Goal: Task Accomplishment & Management: Complete application form

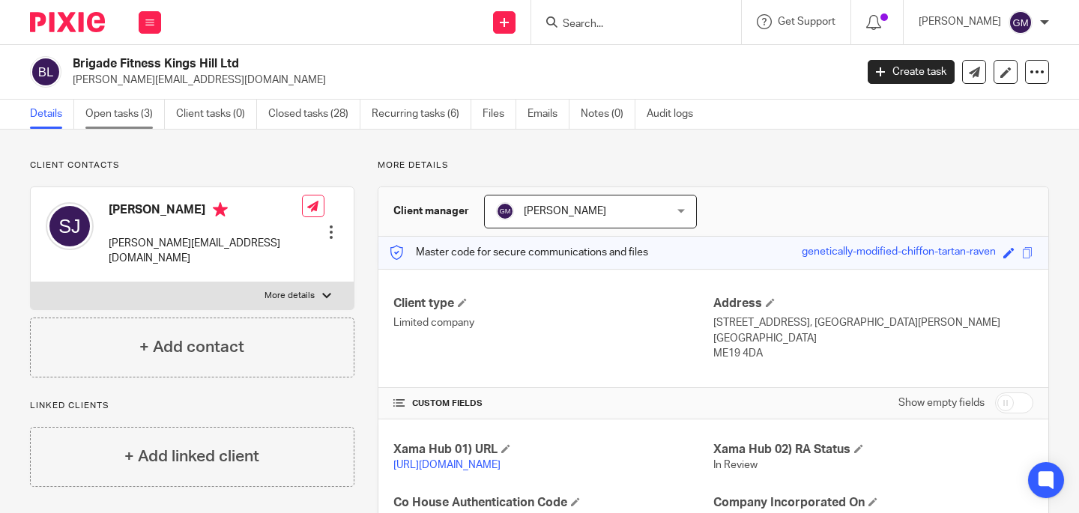
click at [121, 121] on link "Open tasks (3)" at bounding box center [124, 114] width 79 height 29
click at [1022, 251] on span at bounding box center [1027, 252] width 11 height 11
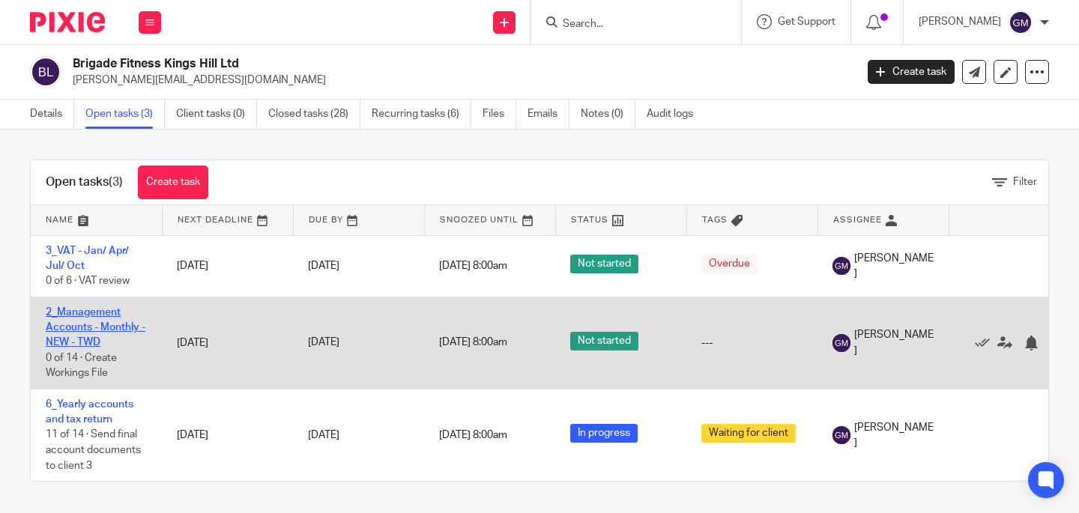
click at [56, 329] on link "2_Management Accounts - Monthly - NEW - TWD" at bounding box center [96, 327] width 100 height 41
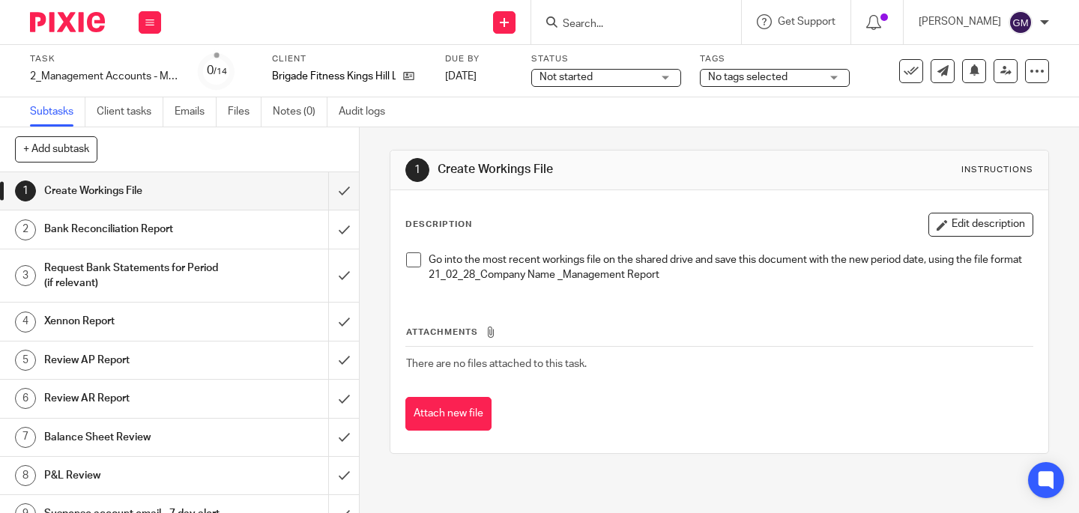
click at [406, 261] on span at bounding box center [413, 259] width 15 height 15
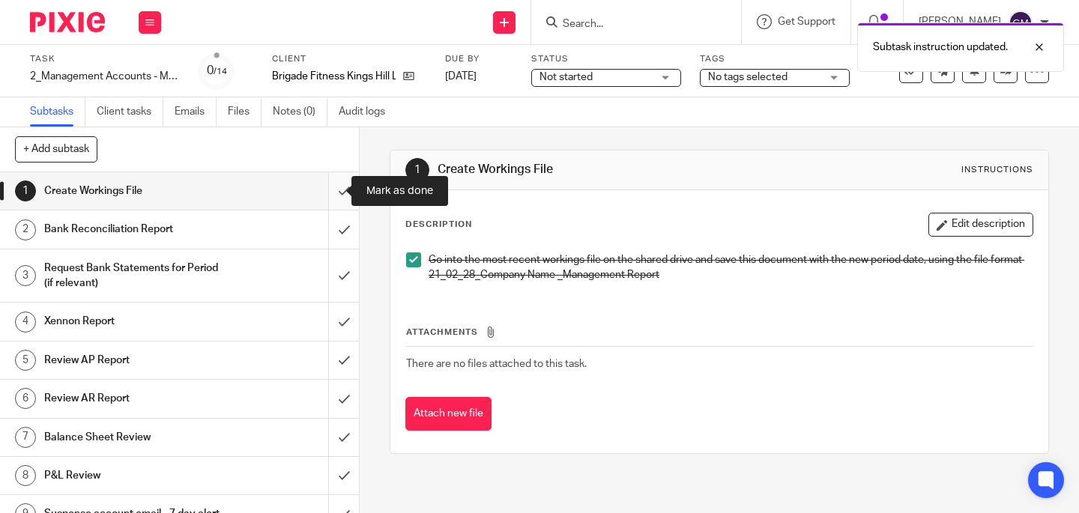
click at [331, 188] on input "submit" at bounding box center [179, 190] width 359 height 37
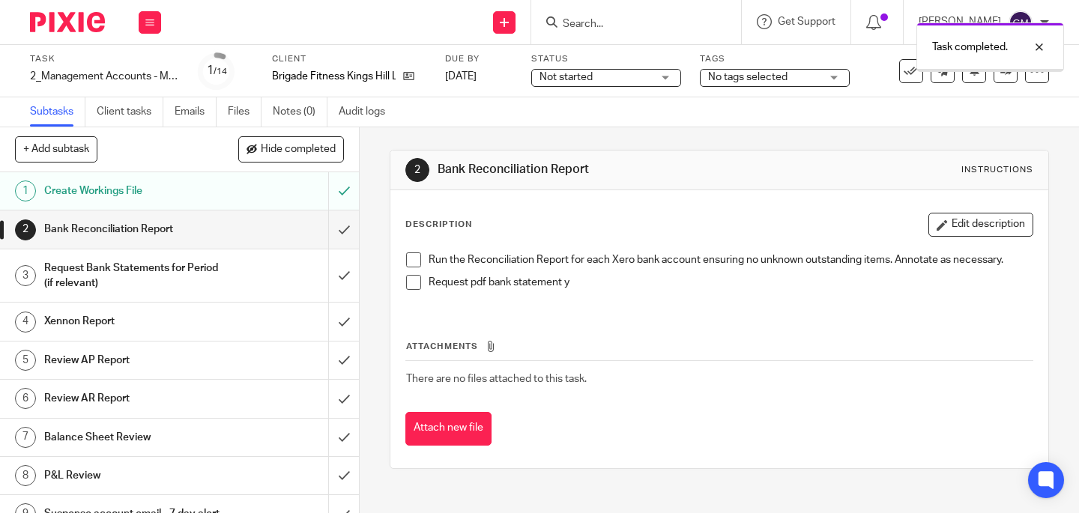
click at [410, 258] on span at bounding box center [413, 259] width 15 height 15
click at [410, 284] on span at bounding box center [413, 282] width 15 height 15
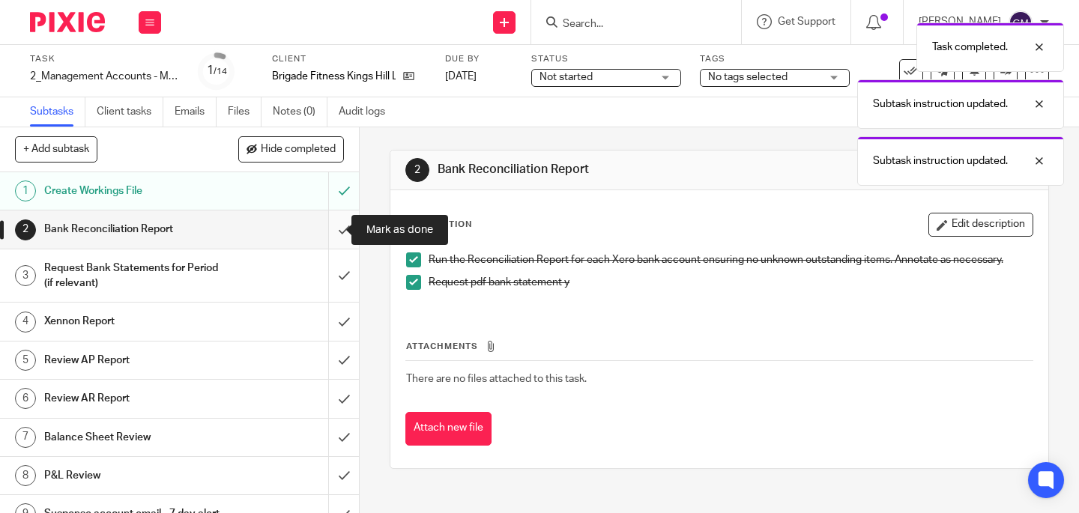
click at [332, 236] on input "submit" at bounding box center [179, 228] width 359 height 37
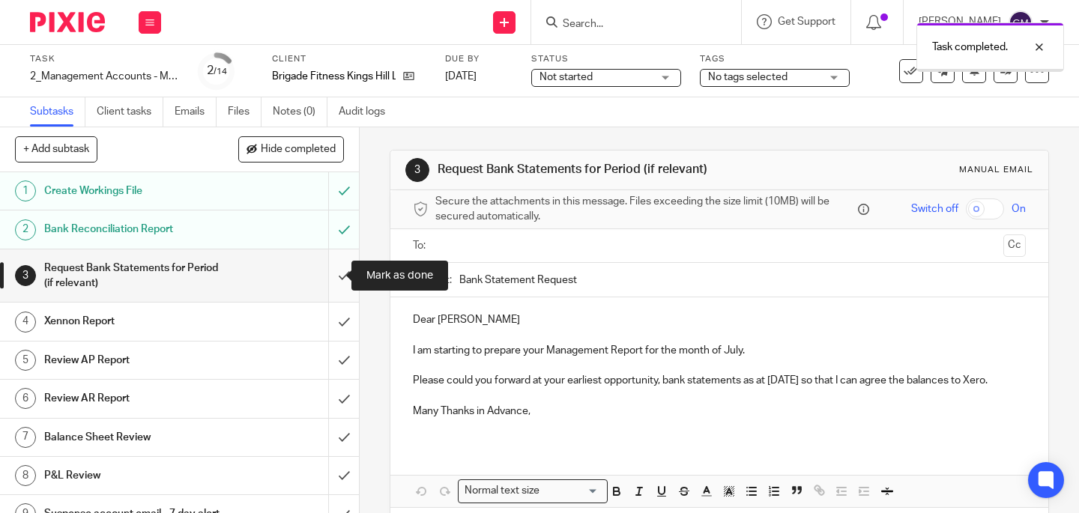
click at [321, 276] on input "submit" at bounding box center [179, 275] width 359 height 53
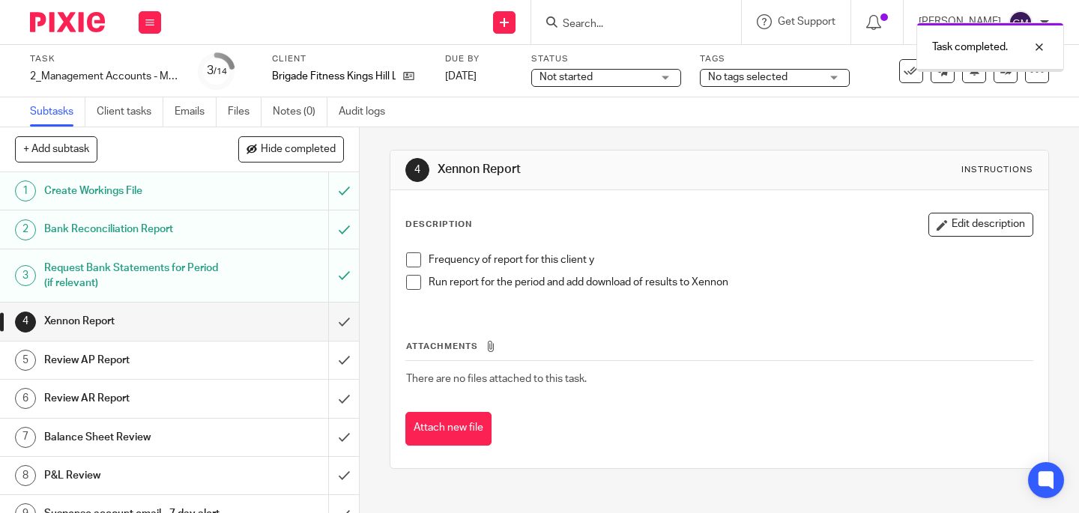
click at [412, 262] on span at bounding box center [413, 259] width 15 height 15
click at [408, 280] on span at bounding box center [413, 282] width 15 height 15
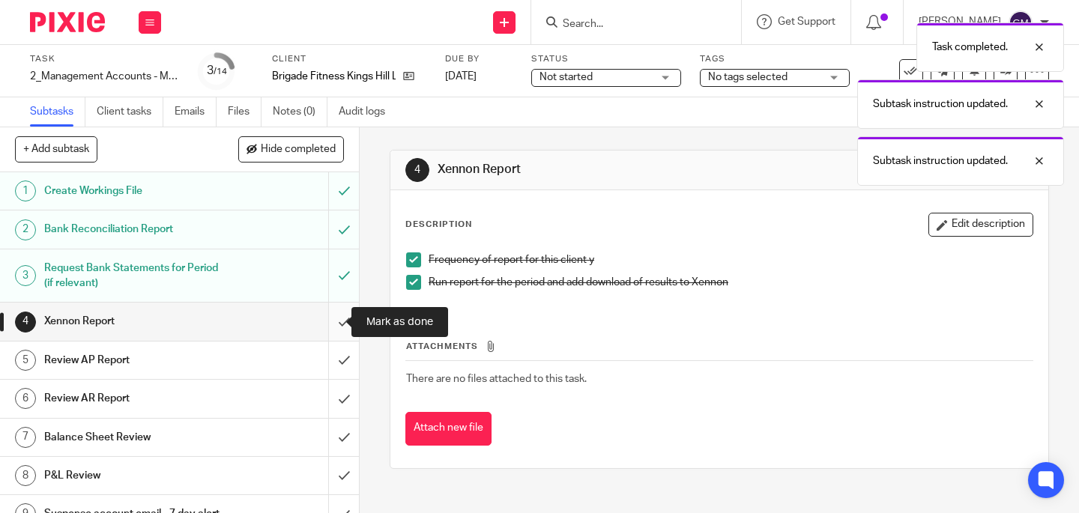
click at [329, 327] on input "submit" at bounding box center [179, 321] width 359 height 37
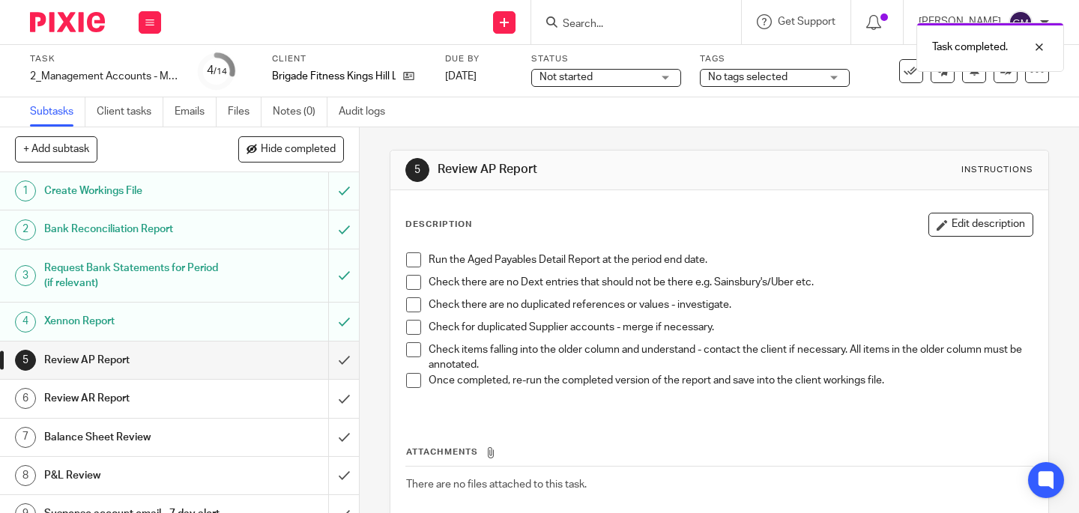
click at [411, 257] on span at bounding box center [413, 259] width 15 height 15
click at [407, 281] on span at bounding box center [413, 282] width 15 height 15
click at [406, 303] on span at bounding box center [413, 304] width 15 height 15
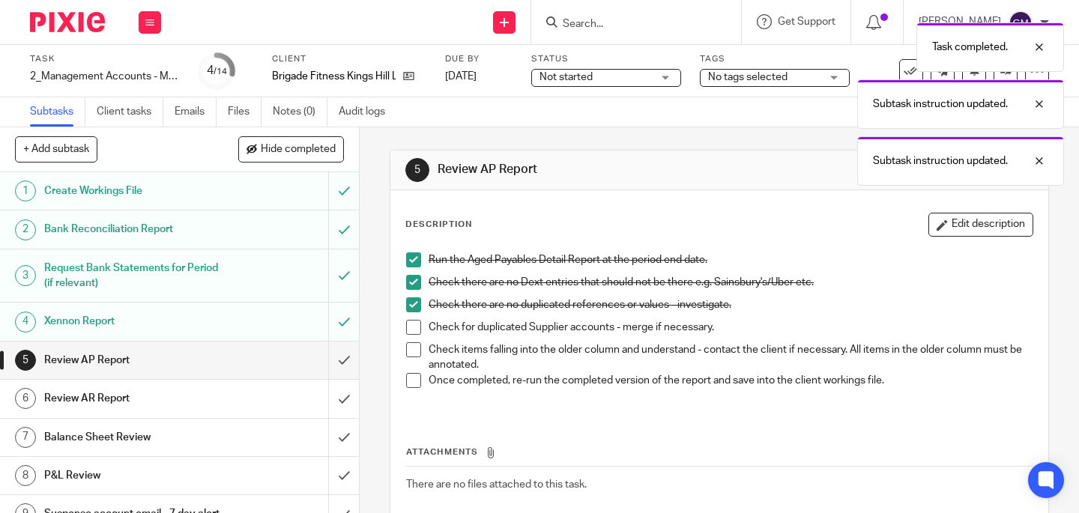
click at [406, 326] on span at bounding box center [413, 327] width 15 height 15
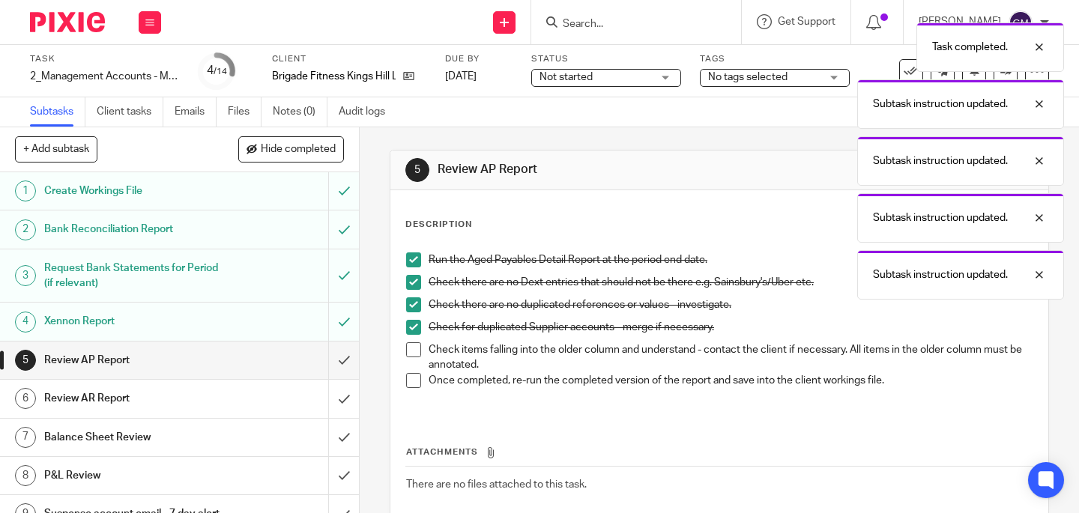
click at [406, 350] on span at bounding box center [413, 349] width 15 height 15
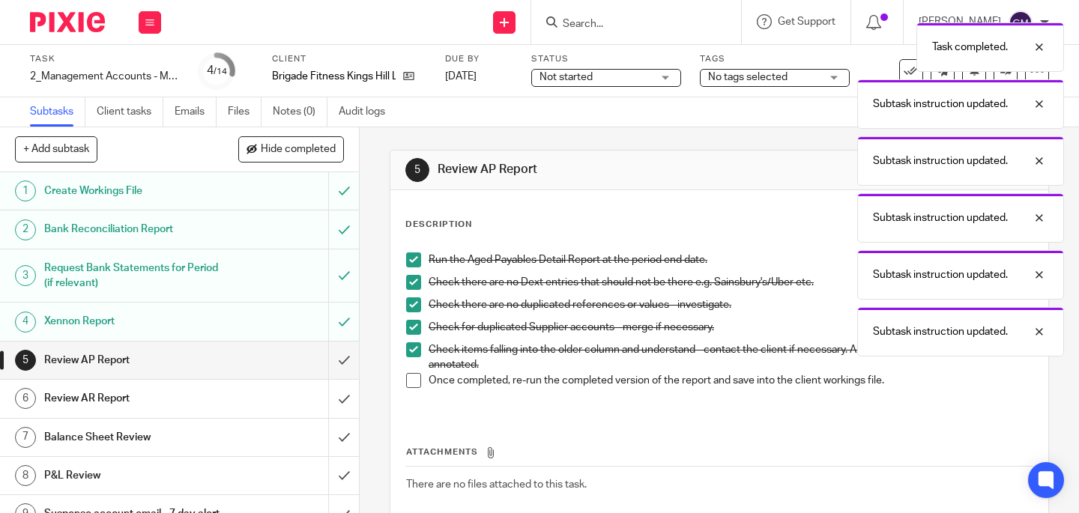
click at [406, 380] on span at bounding box center [413, 380] width 15 height 15
click at [329, 363] on input "submit" at bounding box center [179, 360] width 359 height 37
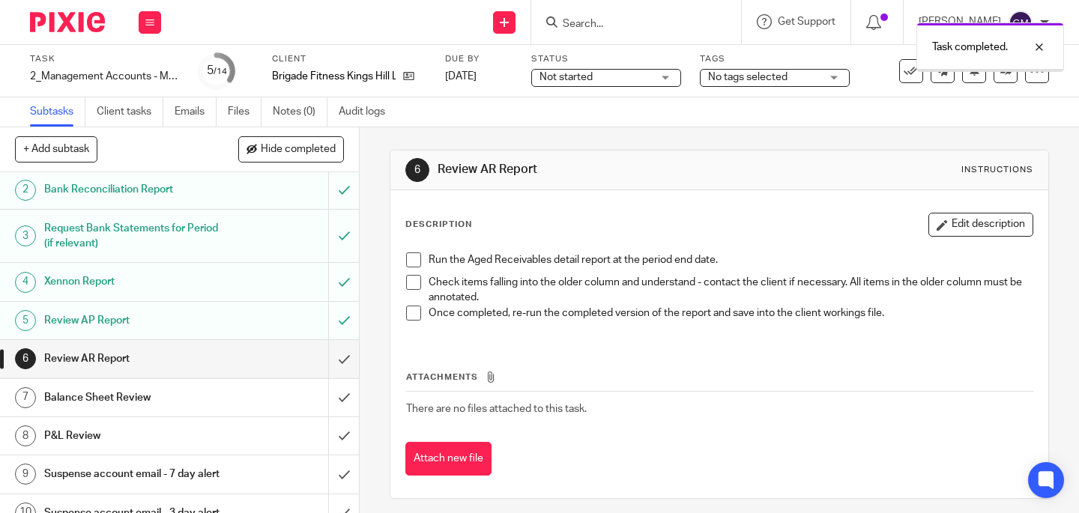
scroll to position [61, 0]
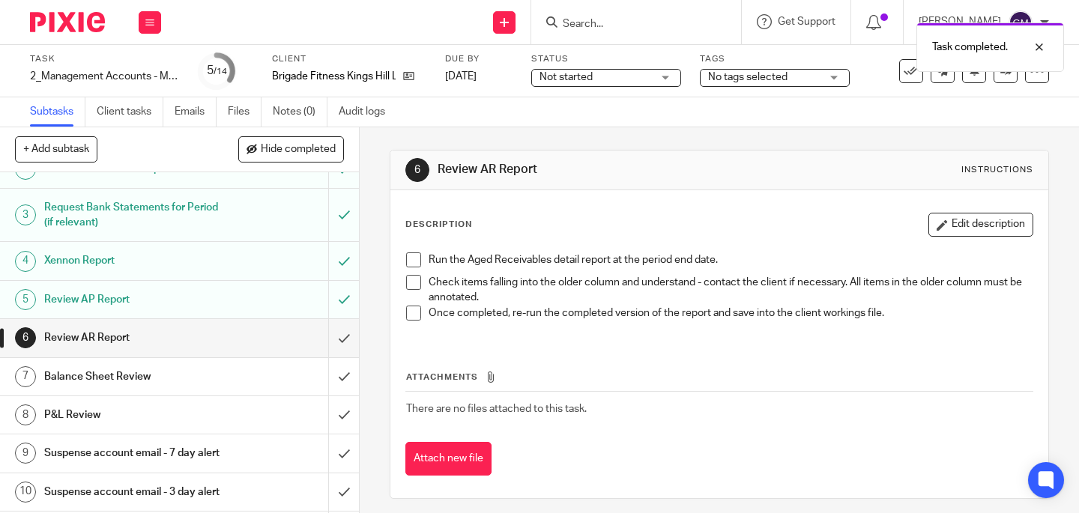
click at [415, 259] on span at bounding box center [413, 259] width 15 height 15
click at [408, 282] on span at bounding box center [413, 282] width 15 height 15
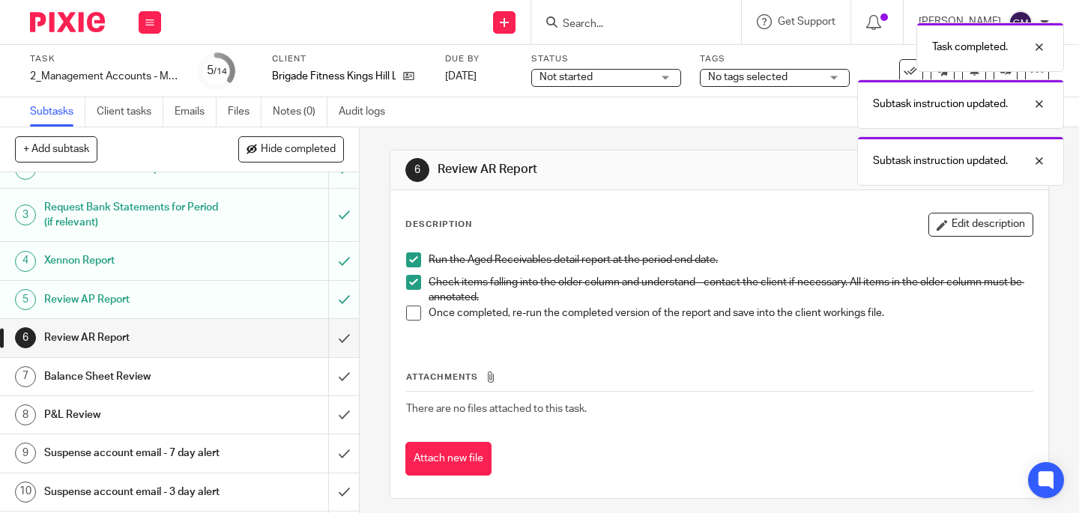
click at [410, 306] on span at bounding box center [413, 313] width 15 height 15
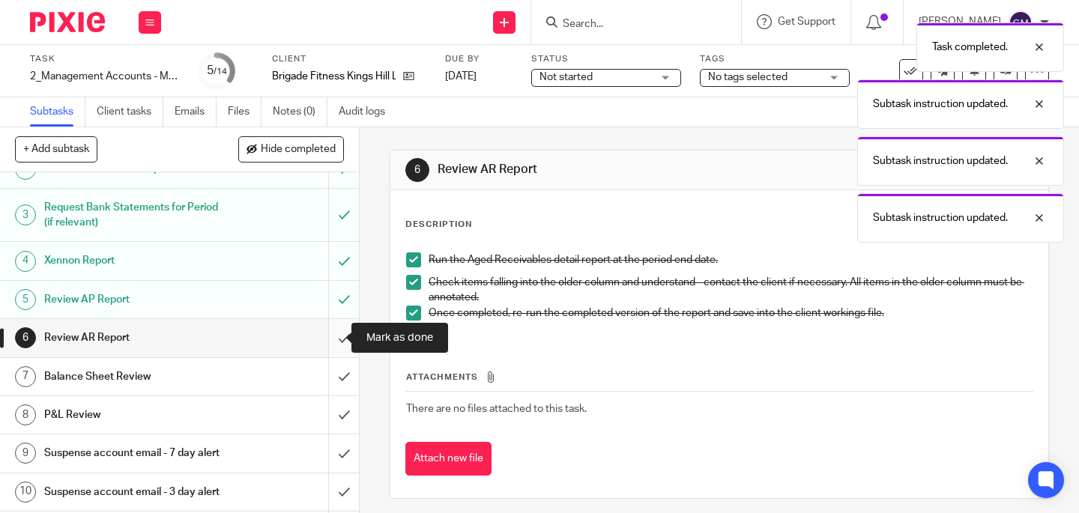
click at [330, 352] on input "submit" at bounding box center [179, 337] width 359 height 37
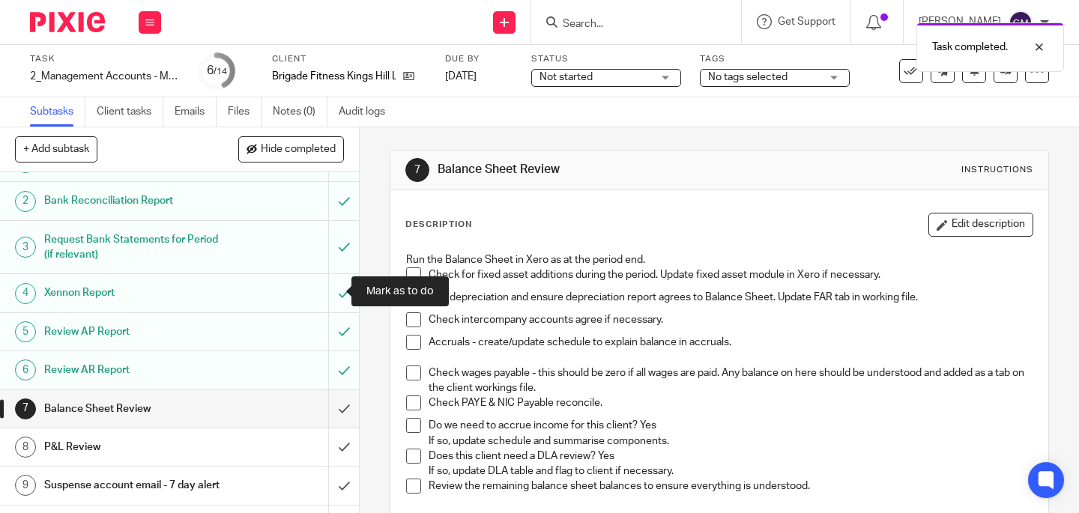
scroll to position [30, 0]
click at [407, 276] on span at bounding box center [413, 274] width 15 height 15
click at [406, 307] on li "Run depreciation and ensure depreciation report agrees to Balance Sheet. Update…" at bounding box center [719, 301] width 626 height 22
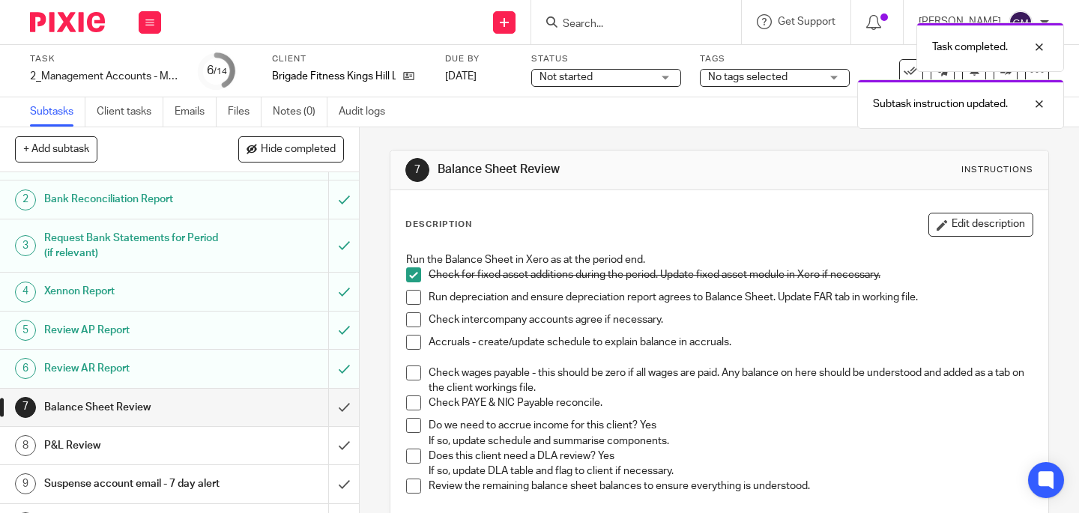
click at [409, 299] on span at bounding box center [413, 297] width 15 height 15
click at [407, 312] on li "Run depreciation and ensure depreciation report agrees to Balance Sheet. Update…" at bounding box center [719, 301] width 626 height 22
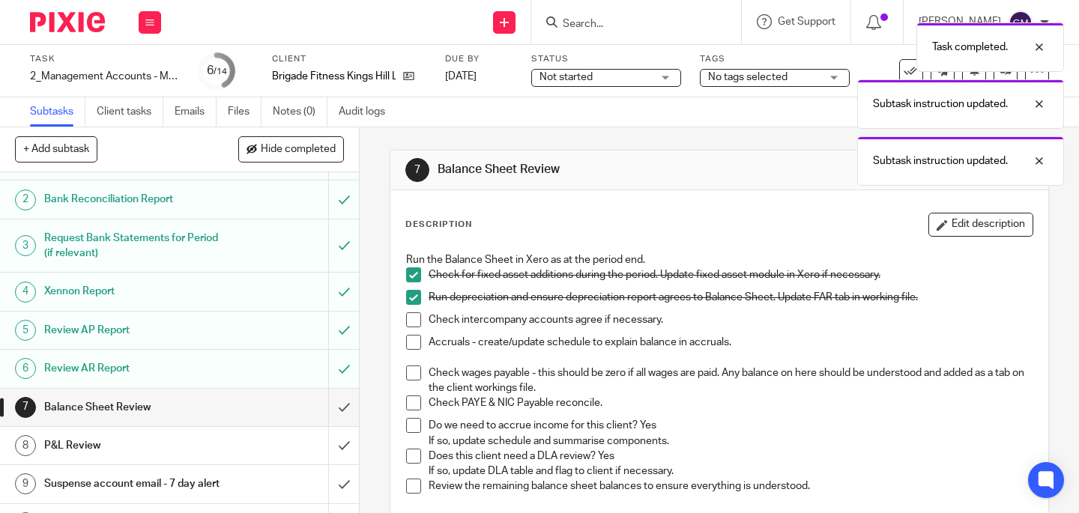
click at [409, 325] on span at bounding box center [413, 319] width 15 height 15
click at [410, 345] on span at bounding box center [413, 342] width 15 height 15
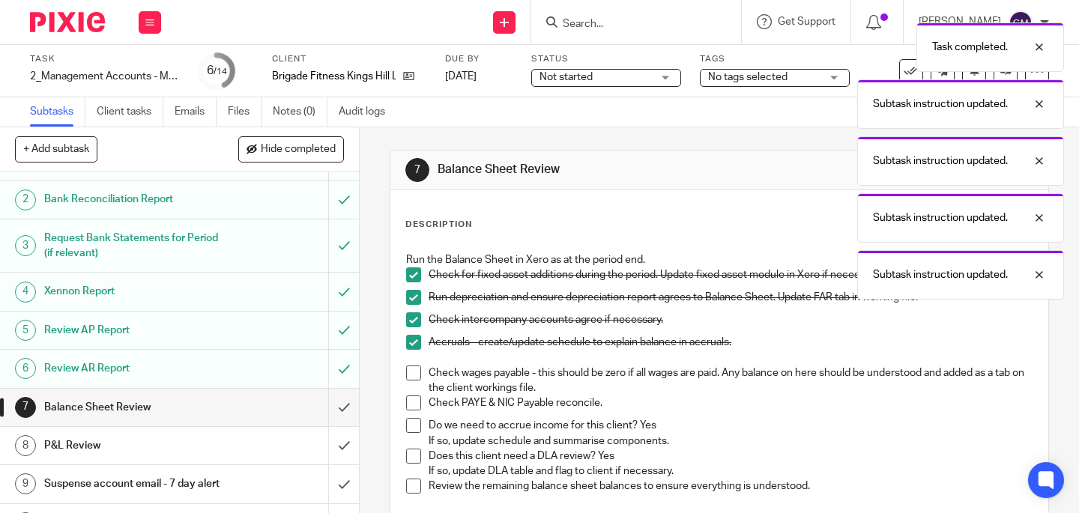
click at [406, 370] on span at bounding box center [413, 373] width 15 height 15
click at [409, 406] on span at bounding box center [413, 403] width 15 height 15
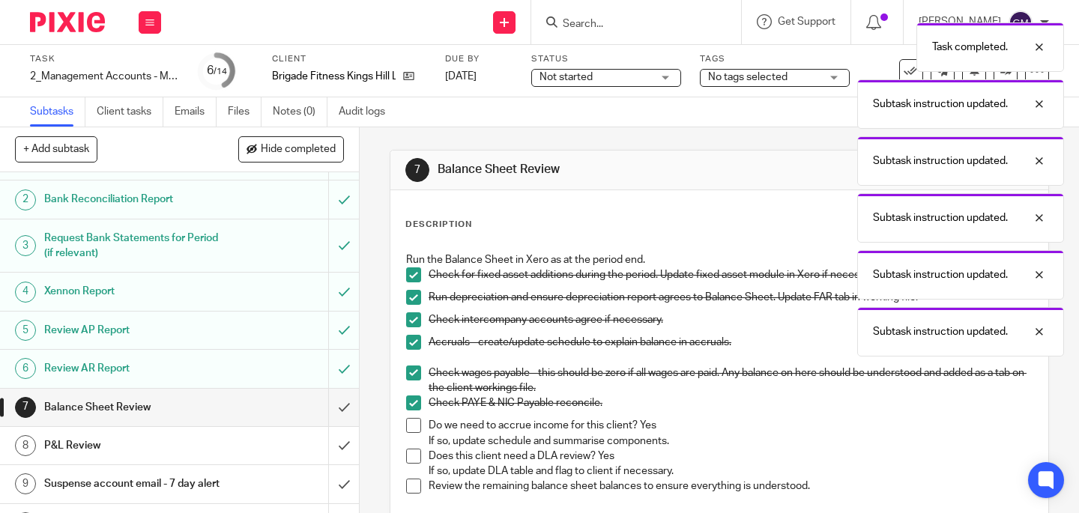
click at [407, 427] on span at bounding box center [413, 425] width 15 height 15
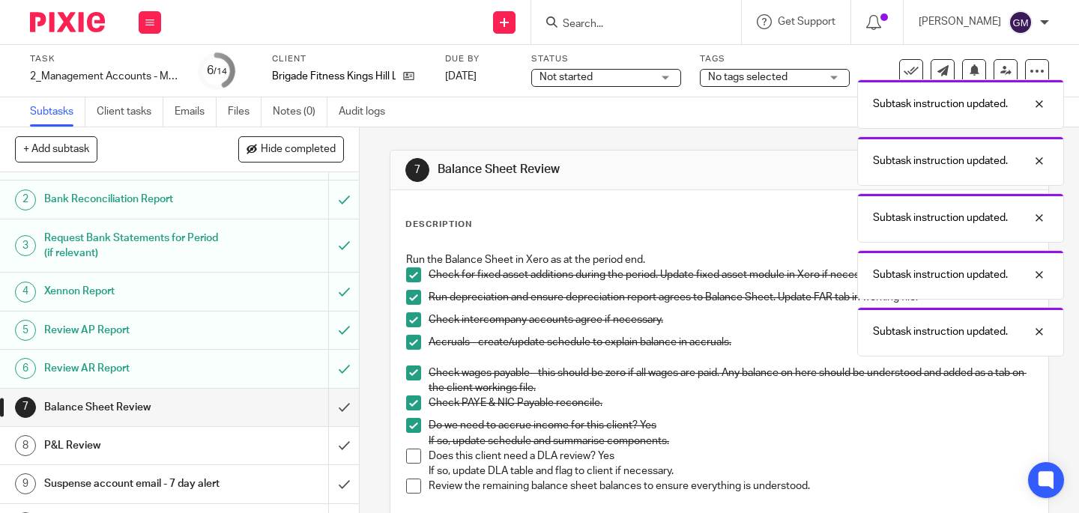
click at [410, 458] on span at bounding box center [413, 456] width 15 height 15
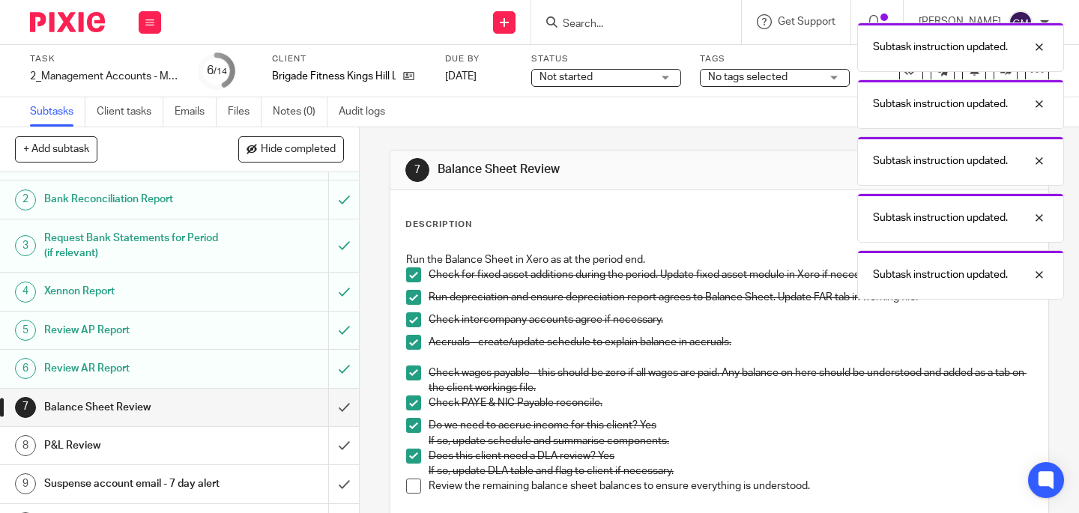
click at [413, 492] on span at bounding box center [413, 486] width 15 height 15
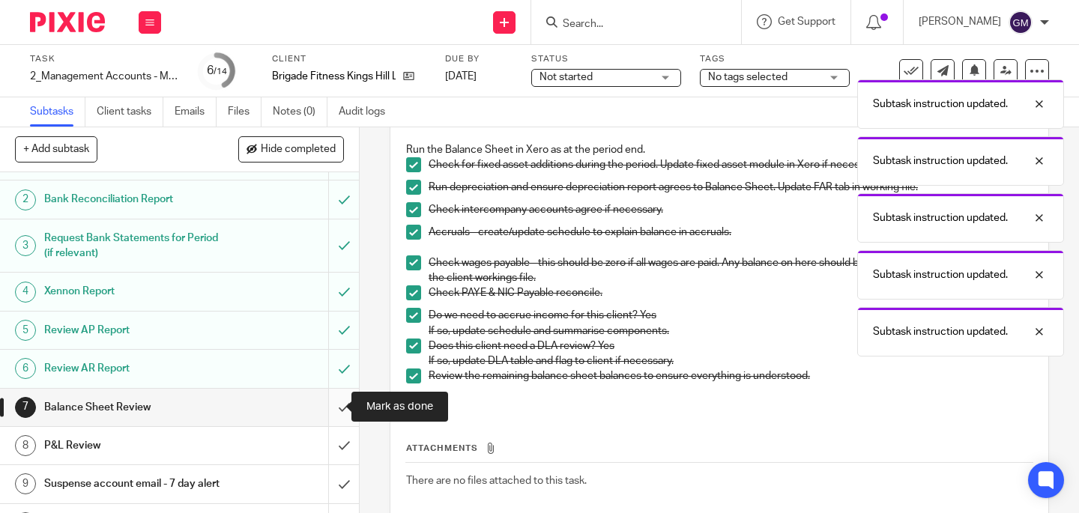
click at [330, 416] on input "submit" at bounding box center [179, 407] width 359 height 37
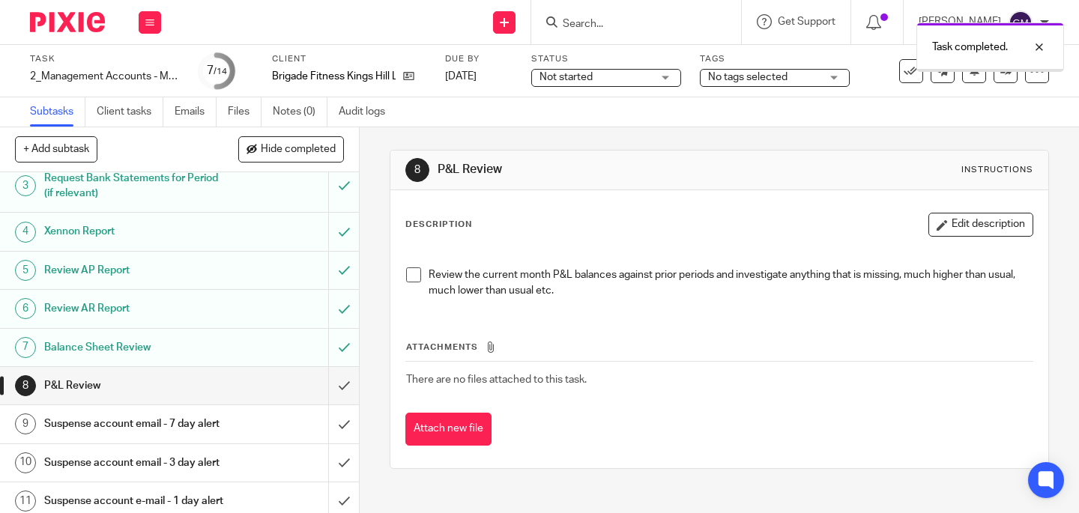
scroll to position [96, 0]
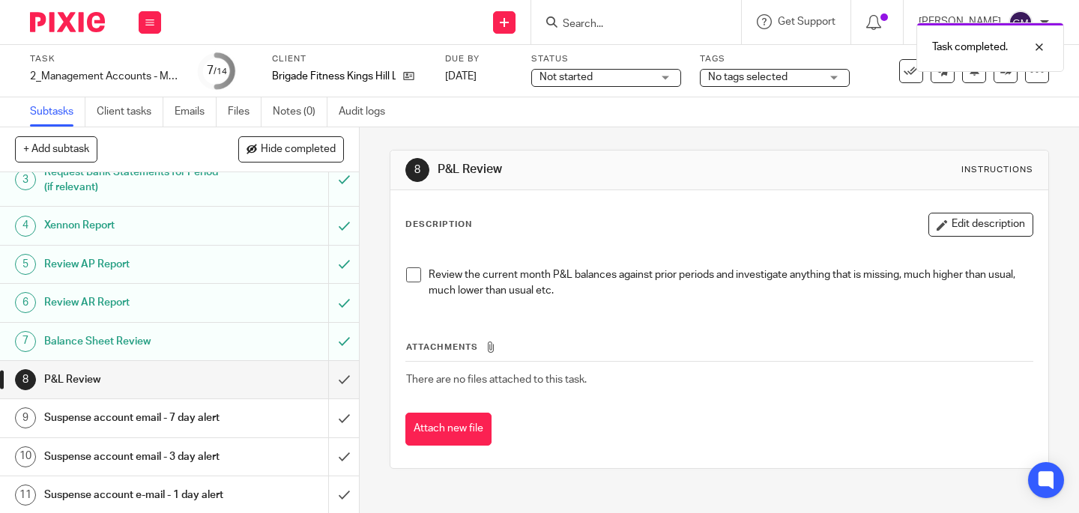
click at [406, 275] on span at bounding box center [413, 274] width 15 height 15
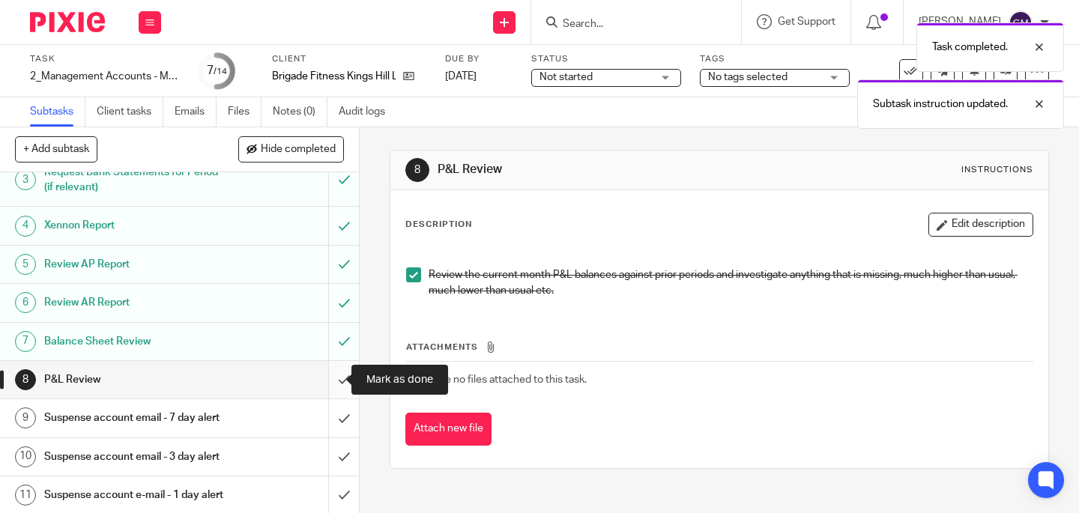
click at [327, 387] on input "submit" at bounding box center [179, 379] width 359 height 37
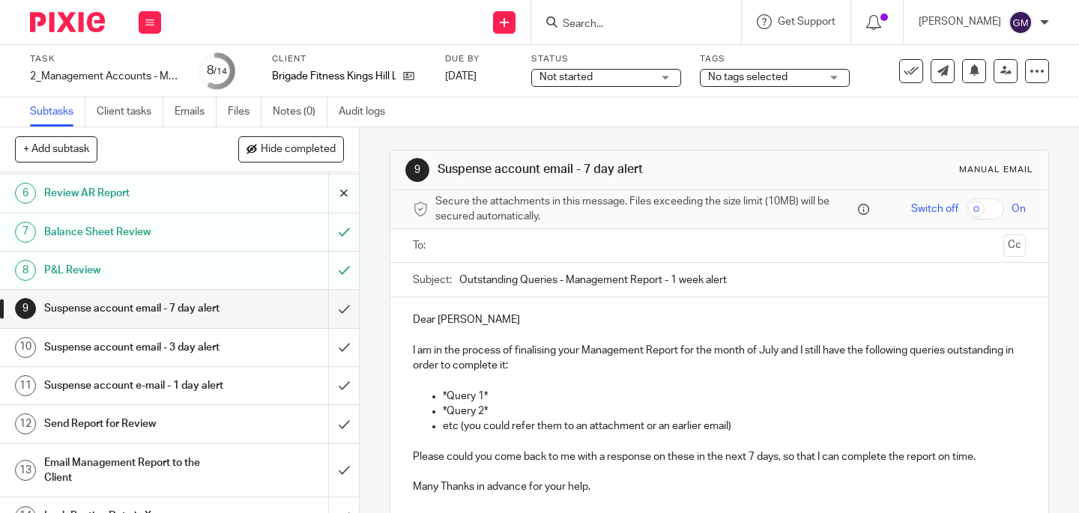
scroll to position [242, 0]
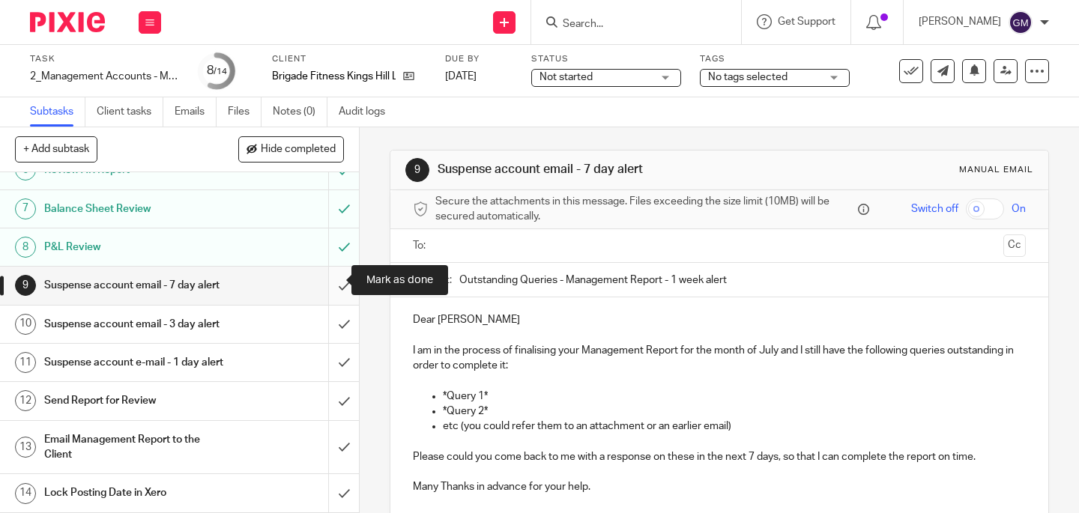
click at [330, 280] on input "submit" at bounding box center [179, 285] width 359 height 37
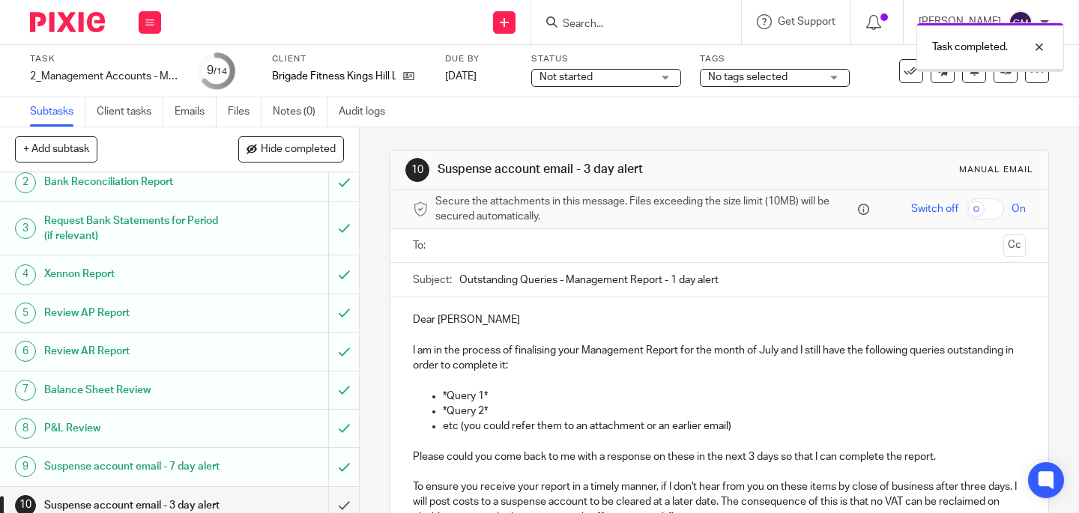
scroll to position [246, 0]
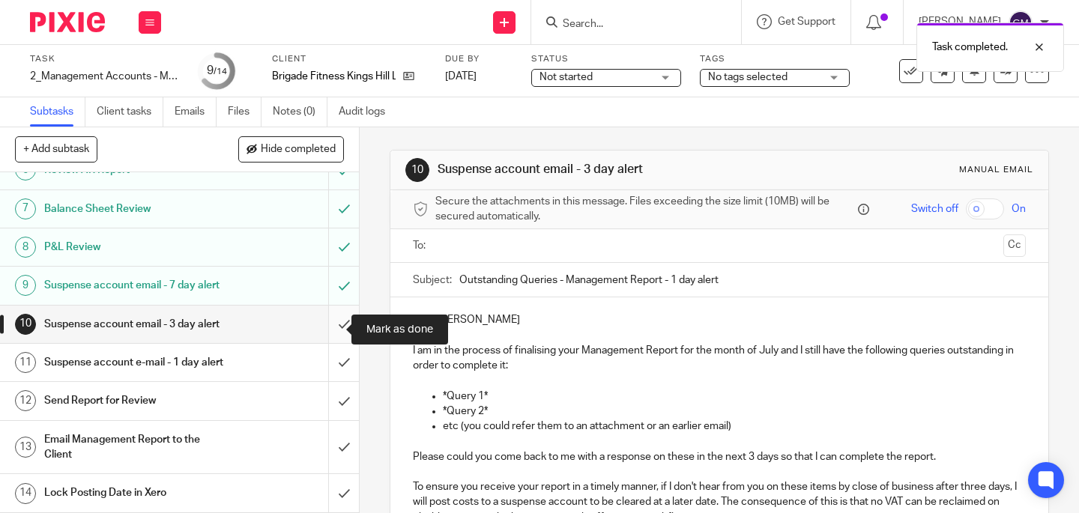
click at [327, 333] on input "submit" at bounding box center [179, 324] width 359 height 37
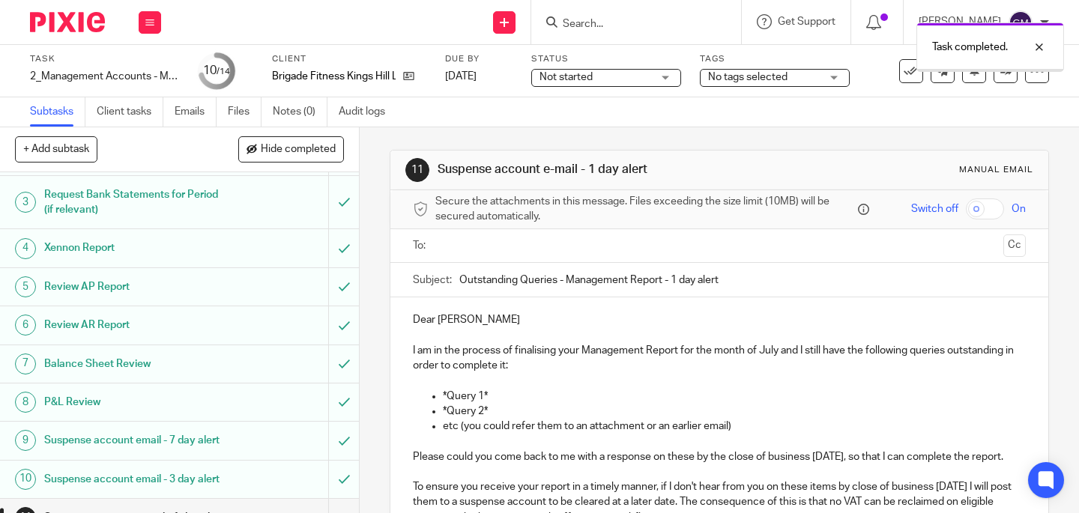
scroll to position [274, 0]
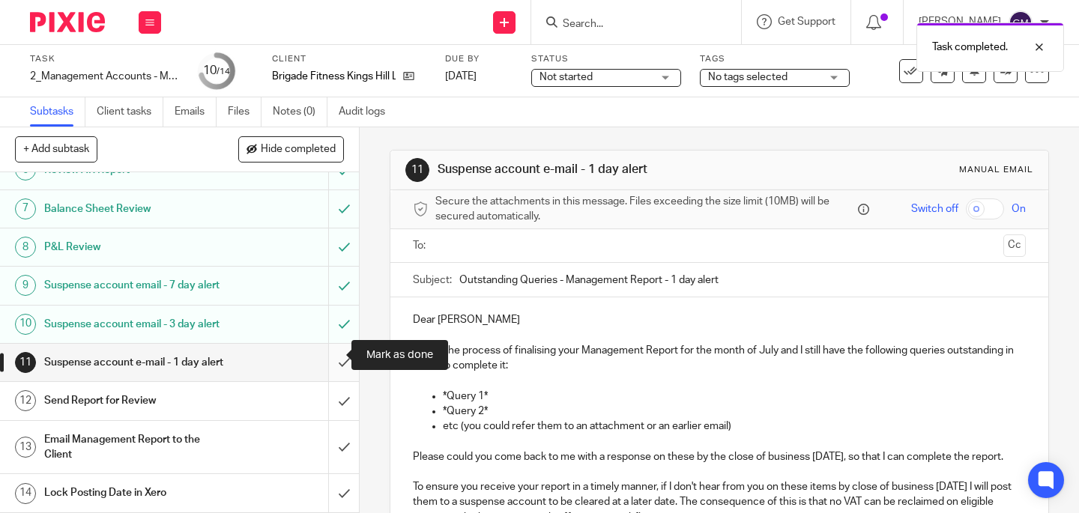
click at [330, 357] on input "submit" at bounding box center [179, 362] width 359 height 37
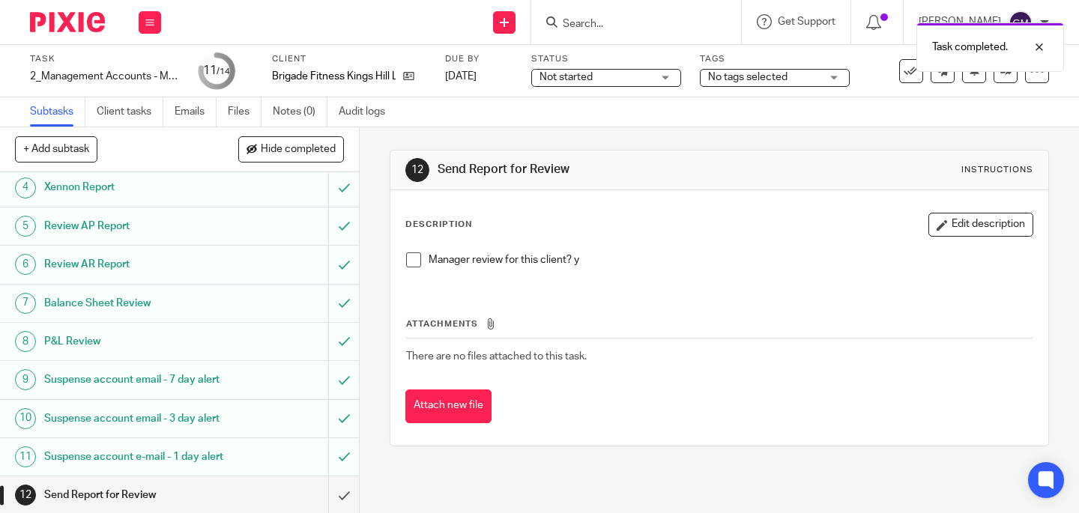
click at [407, 258] on span at bounding box center [413, 259] width 15 height 15
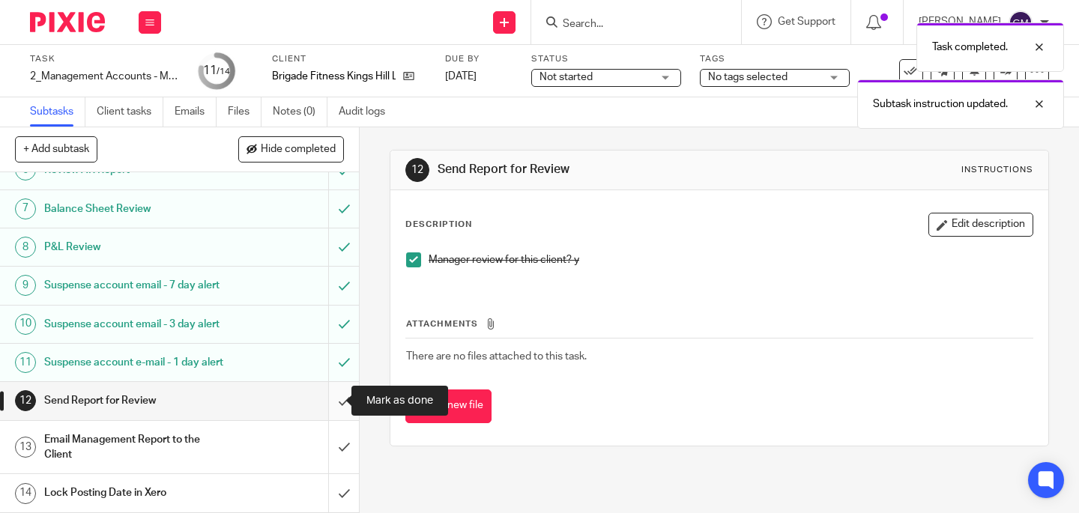
click at [333, 410] on input "submit" at bounding box center [179, 400] width 359 height 37
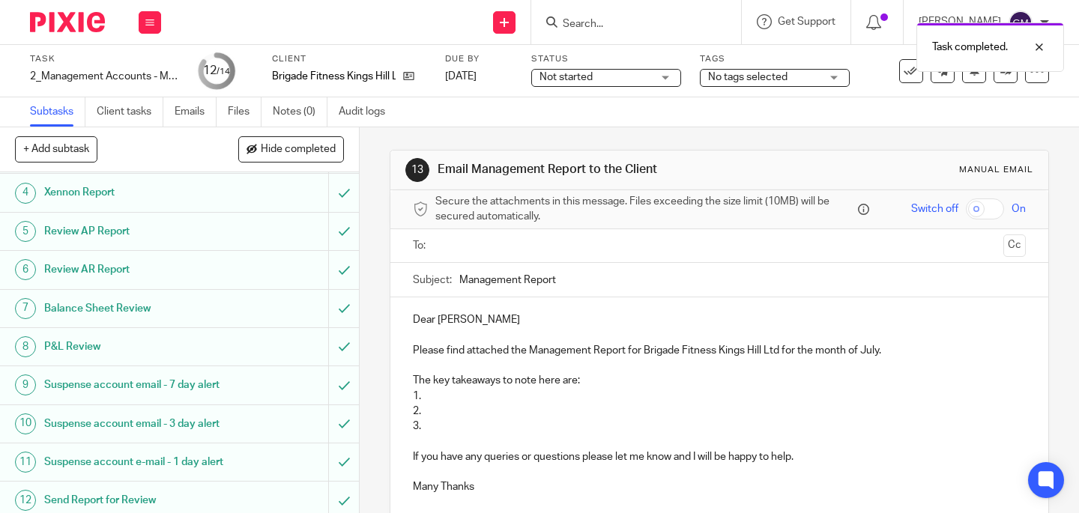
scroll to position [130, 0]
click at [434, 393] on p "1." at bounding box center [719, 396] width 613 height 15
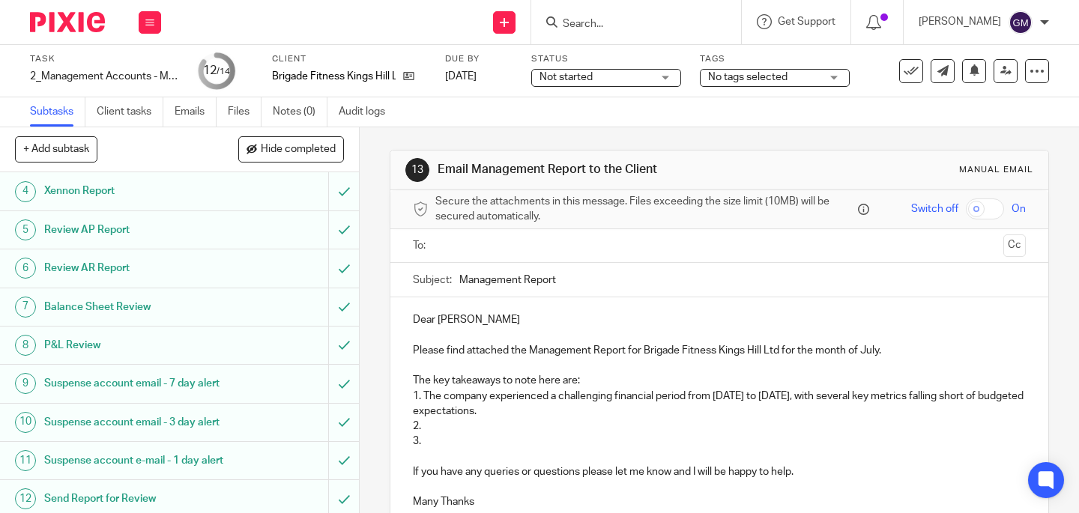
click at [461, 429] on p "2." at bounding box center [719, 426] width 613 height 15
click at [418, 398] on p "1. The company experienced a challenging financial period from [DATE] to [DATE]…" at bounding box center [719, 404] width 613 height 31
click at [407, 396] on div "Dear [PERSON_NAME] Please find attached the Management Report for Brigade Fitne…" at bounding box center [719, 408] width 658 height 223
click at [452, 427] on p at bounding box center [734, 426] width 583 height 15
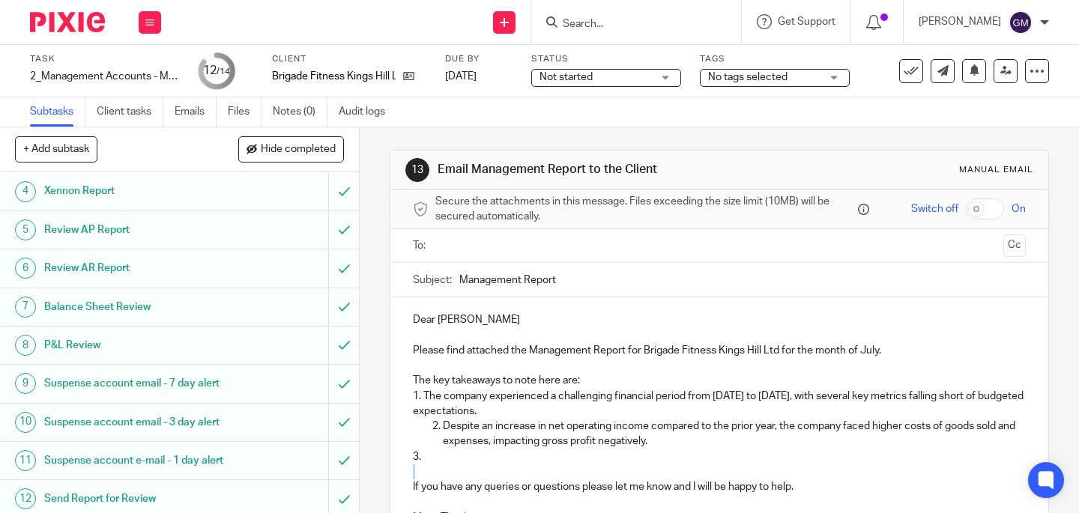
drag, startPoint x: 423, startPoint y: 464, endPoint x: 416, endPoint y: 460, distance: 8.7
click at [416, 460] on div "Dear [PERSON_NAME] Please find attached the Management Report for Brigade Fitne…" at bounding box center [719, 416] width 658 height 239
drag, startPoint x: 416, startPoint y: 459, endPoint x: 406, endPoint y: 458, distance: 9.9
click at [406, 458] on div "Dear [PERSON_NAME] Please find attached the Management Report for Brigade Fitne…" at bounding box center [719, 416] width 658 height 239
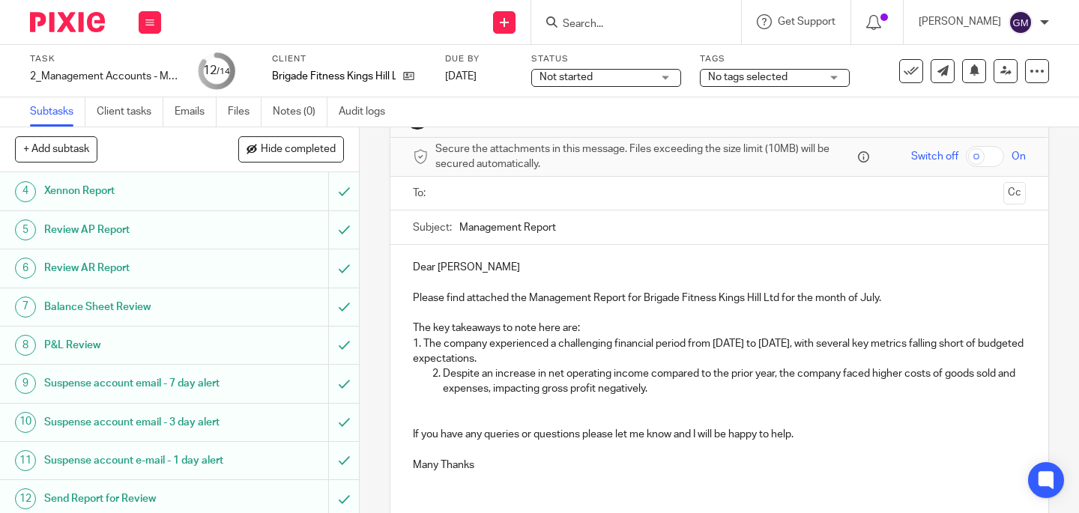
scroll to position [56, 0]
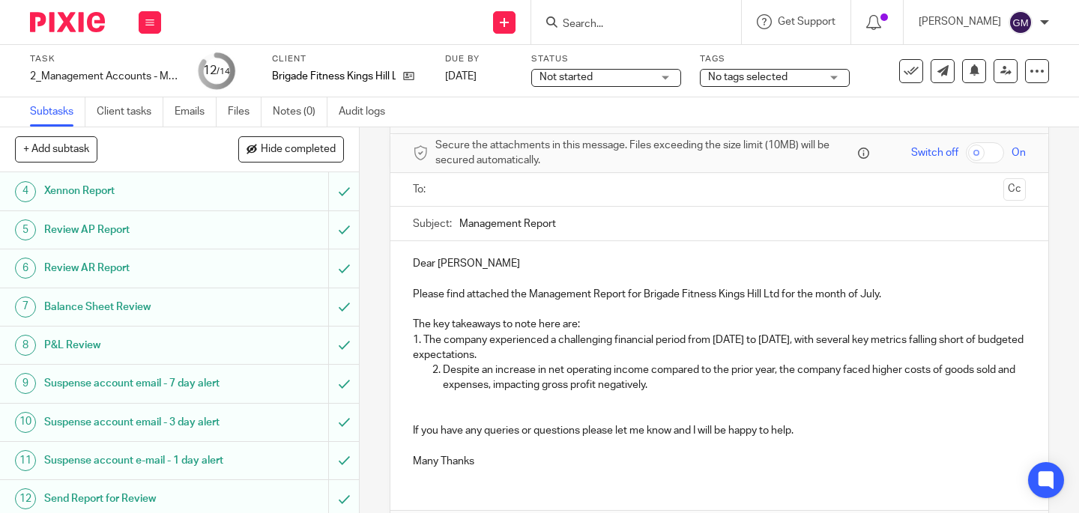
click at [805, 432] on p "If you have any queries or questions please let me know and I will be happy to …" at bounding box center [719, 430] width 613 height 15
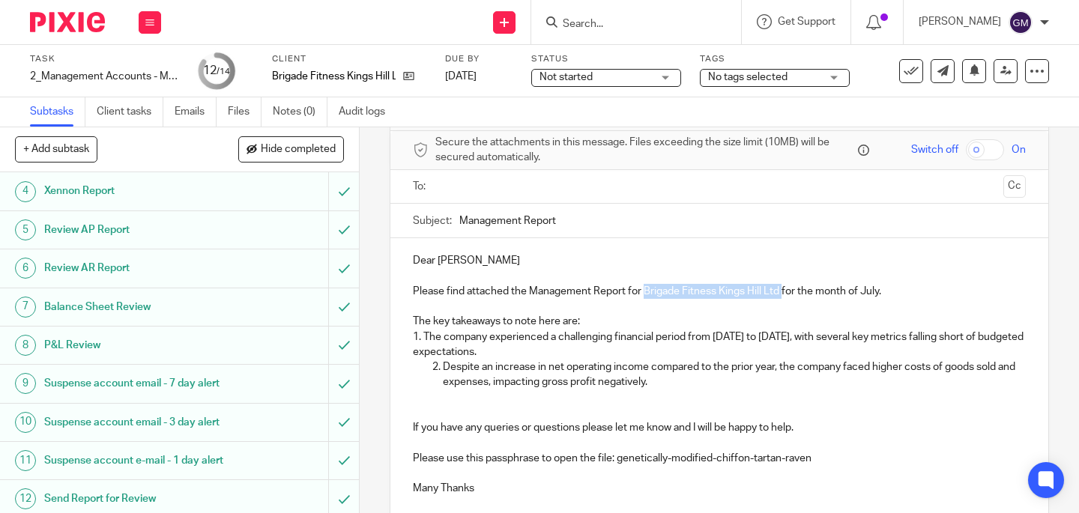
drag, startPoint x: 640, startPoint y: 293, endPoint x: 767, endPoint y: 291, distance: 126.6
click at [778, 294] on p "Please find attached the Management Report for Brigade Fitness Kings Hill Ltd f…" at bounding box center [719, 291] width 613 height 15
copy p "Brigade Fitness Kings Hill Ltd"
click at [459, 221] on input "Management Report" at bounding box center [742, 221] width 566 height 34
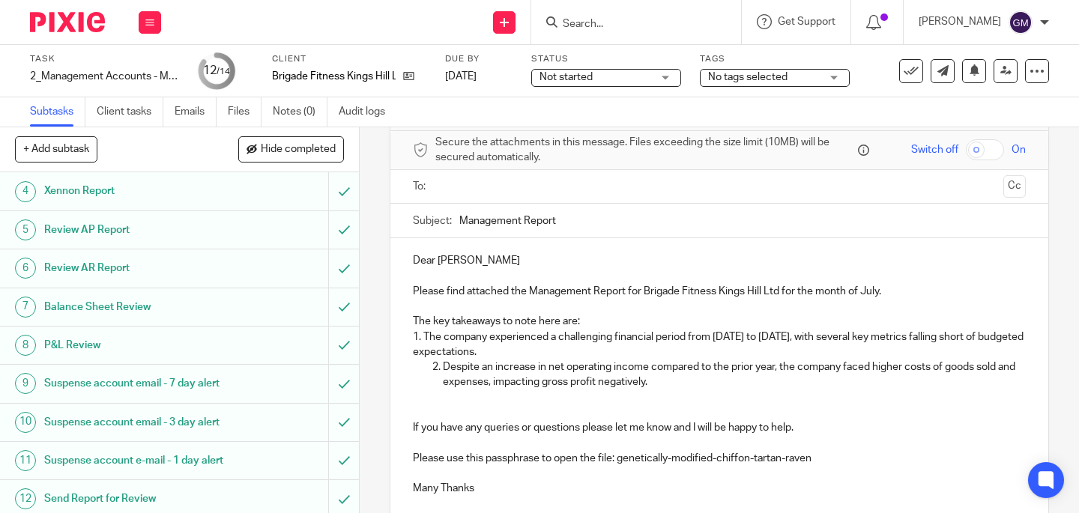
click at [459, 220] on input "Management Report" at bounding box center [742, 221] width 566 height 34
click at [454, 216] on div "Subject: Management Report" at bounding box center [719, 221] width 613 height 34
click at [459, 221] on input "Management Report" at bounding box center [742, 221] width 566 height 34
paste input "Brigade Fitness Kings Hill Ltd"
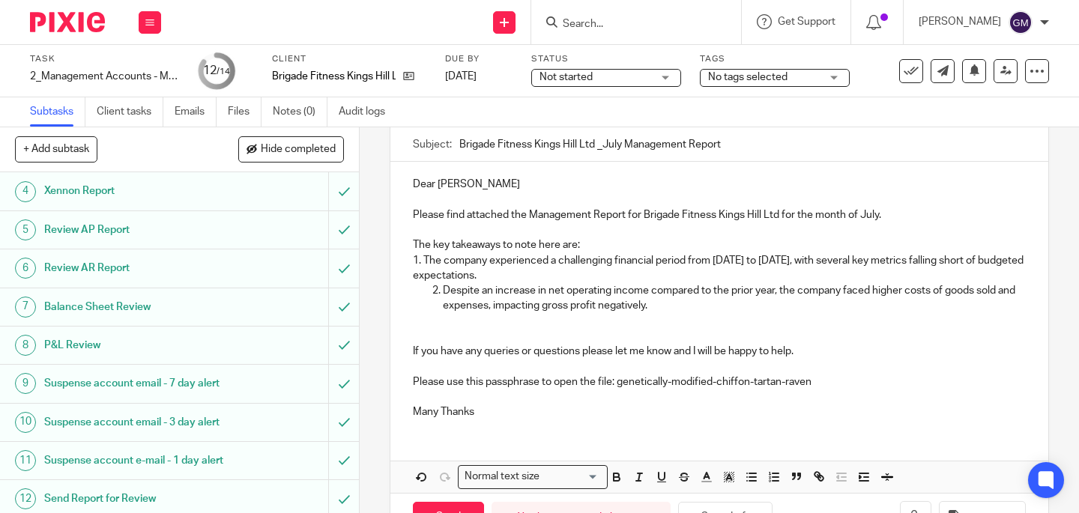
scroll to position [187, 0]
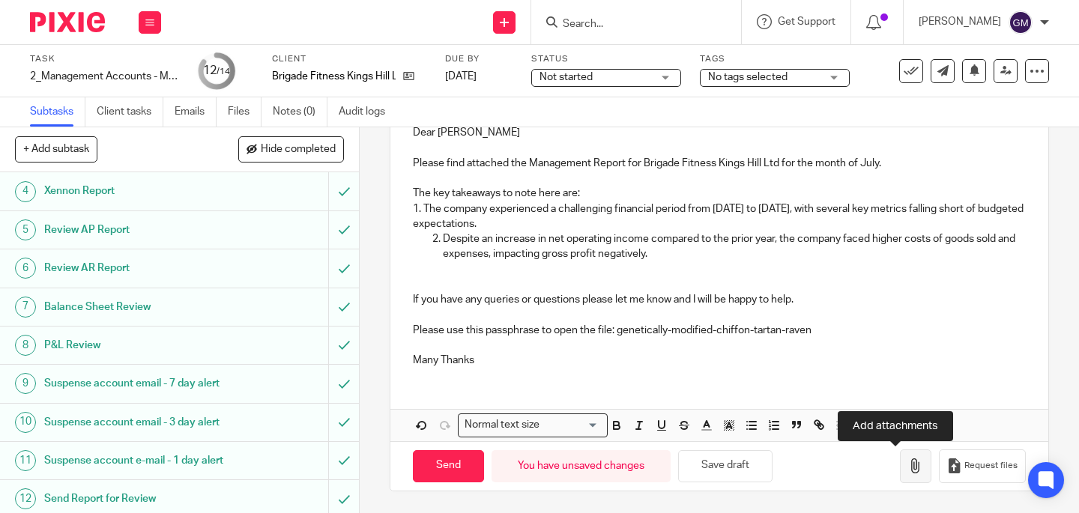
type input "Brigade Fitness Kings Hill Ltd _July Management Report"
click at [908, 470] on icon "button" at bounding box center [915, 465] width 15 height 15
